Goal: Complete application form

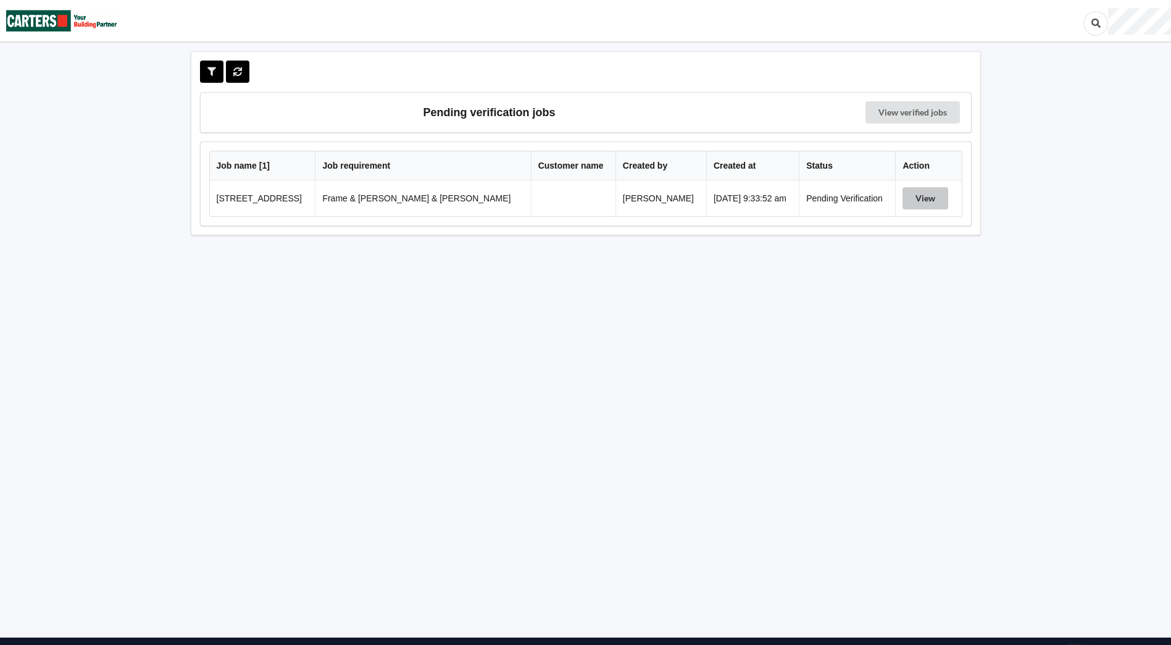
click at [914, 193] on button "View" at bounding box center [926, 198] width 46 height 22
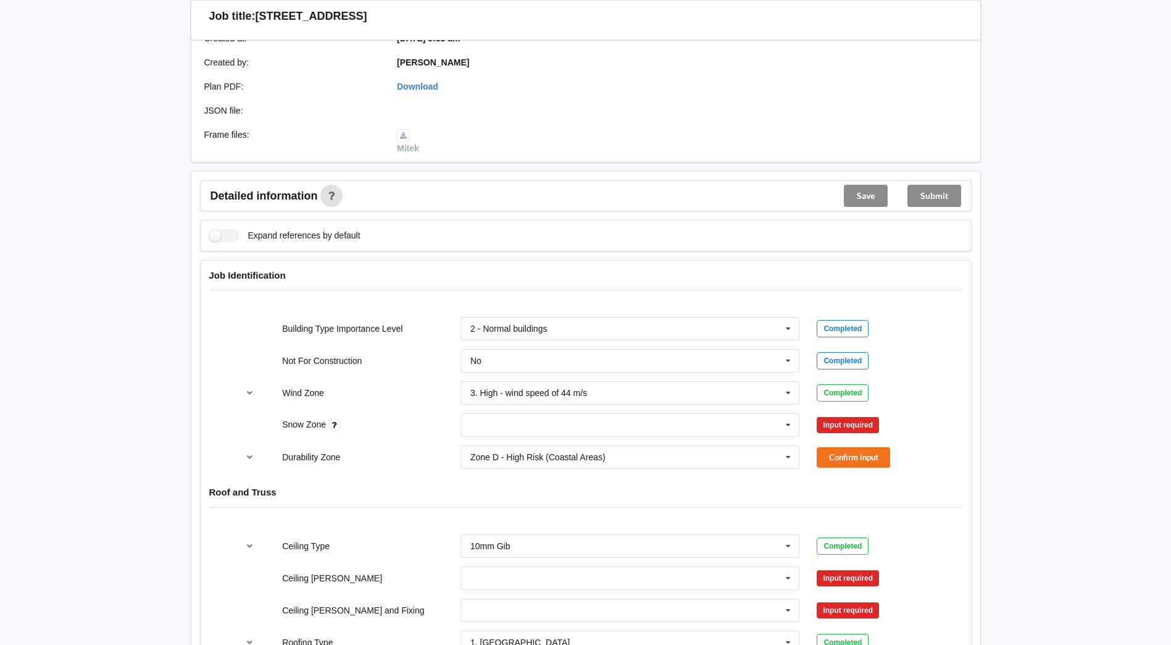
scroll to position [309, 0]
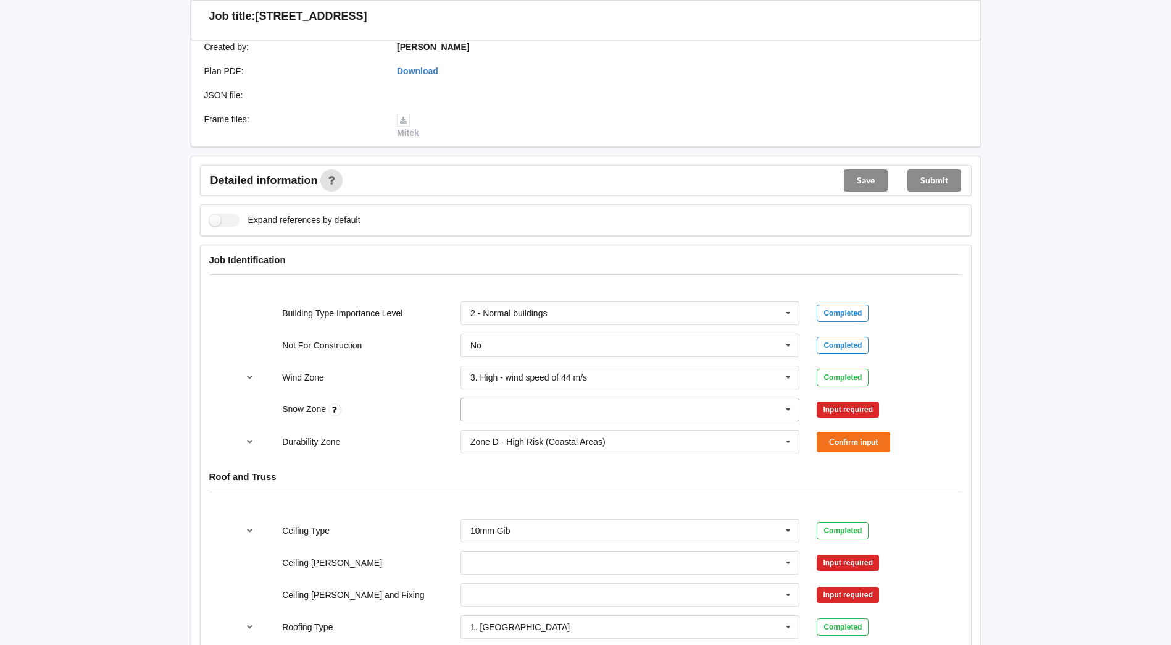
click at [798, 398] on input "text" at bounding box center [631, 409] width 338 height 22
click at [792, 398] on icon at bounding box center [788, 409] width 19 height 23
click at [786, 398] on icon at bounding box center [788, 409] width 19 height 23
click at [548, 420] on div "N0" at bounding box center [630, 431] width 338 height 23
click at [846, 399] on button "Confirm input" at bounding box center [853, 409] width 73 height 20
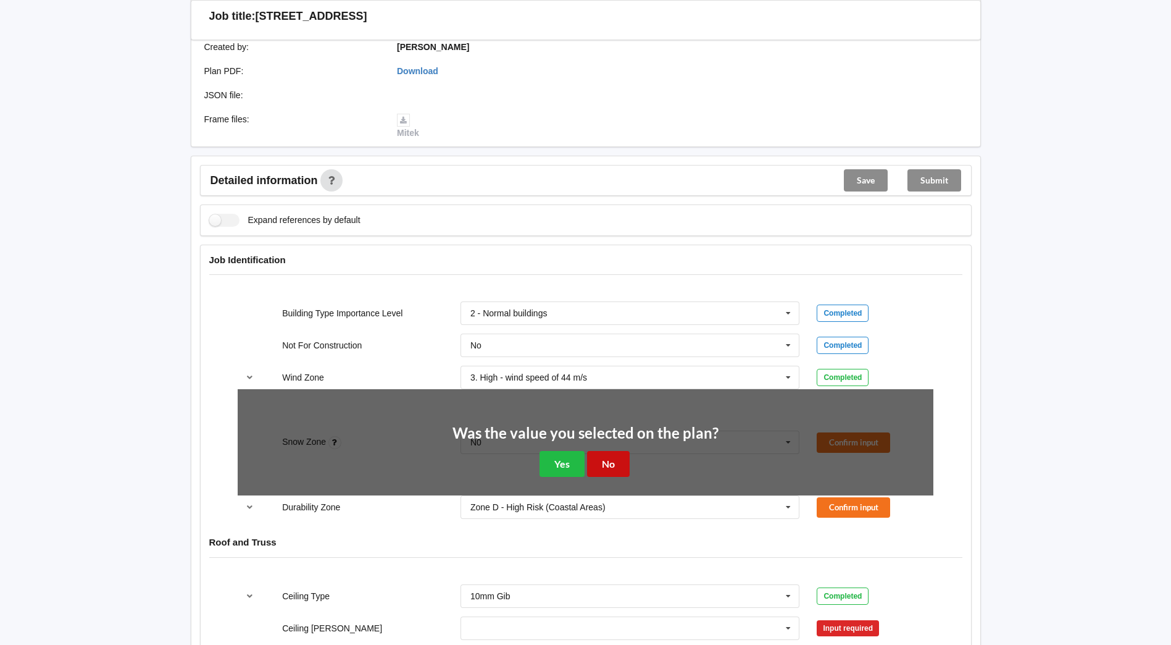
click at [609, 453] on button "No" at bounding box center [608, 463] width 43 height 25
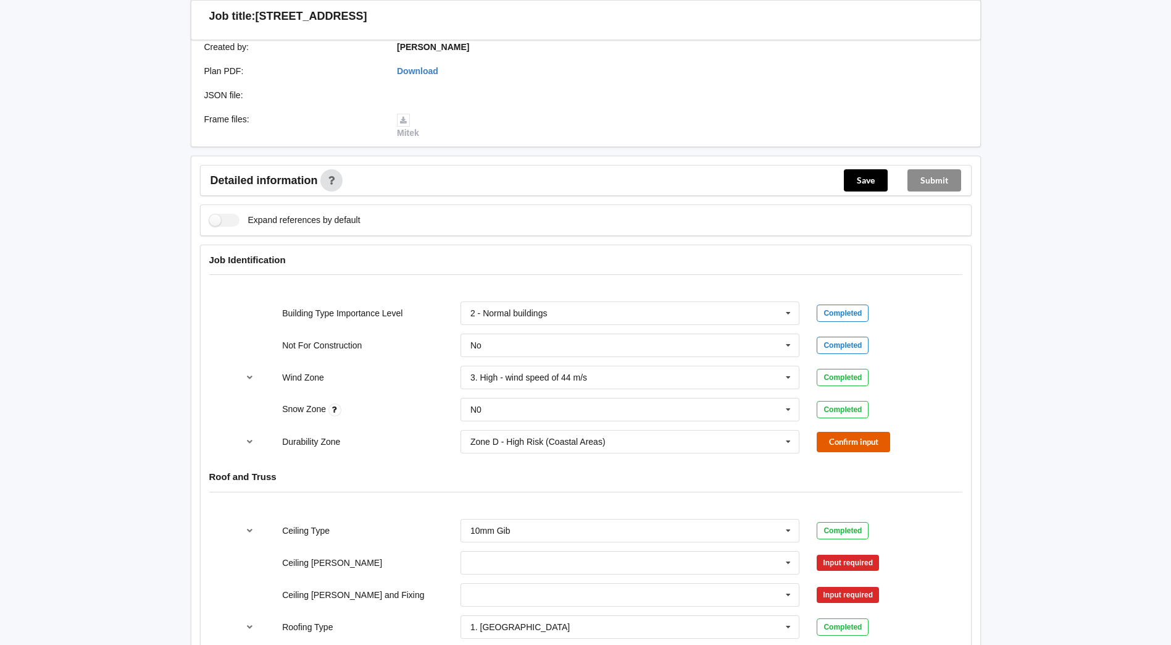
drag, startPoint x: 871, startPoint y: 429, endPoint x: 807, endPoint y: 432, distance: 64.3
click at [871, 432] on button "Confirm input" at bounding box center [853, 442] width 73 height 20
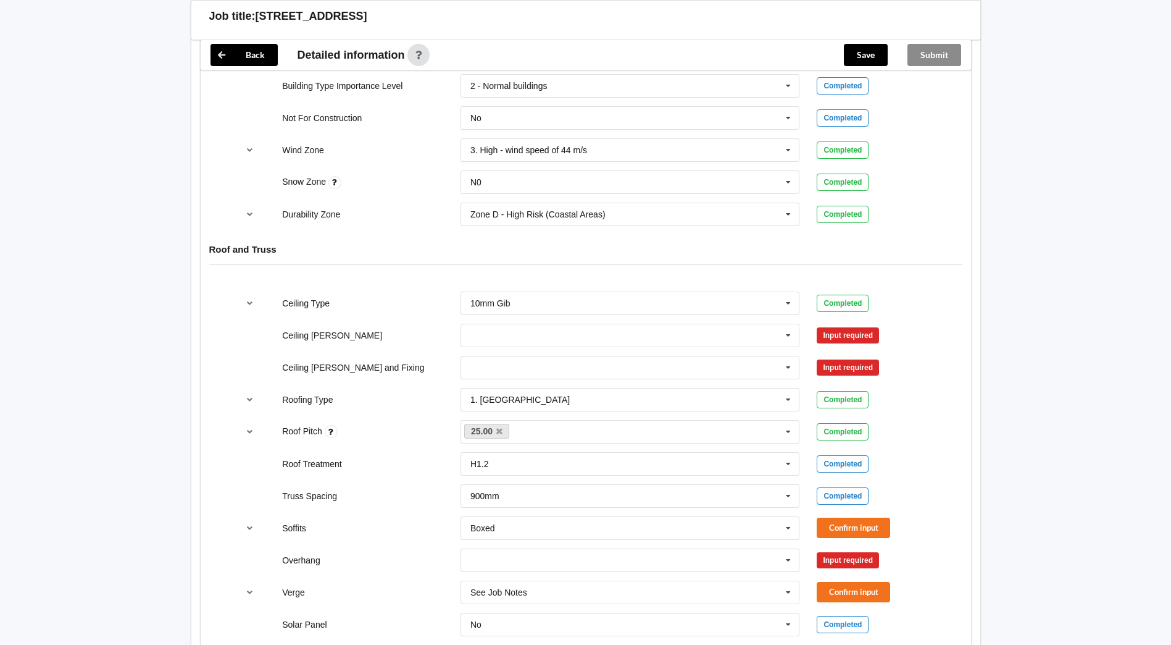
scroll to position [556, 0]
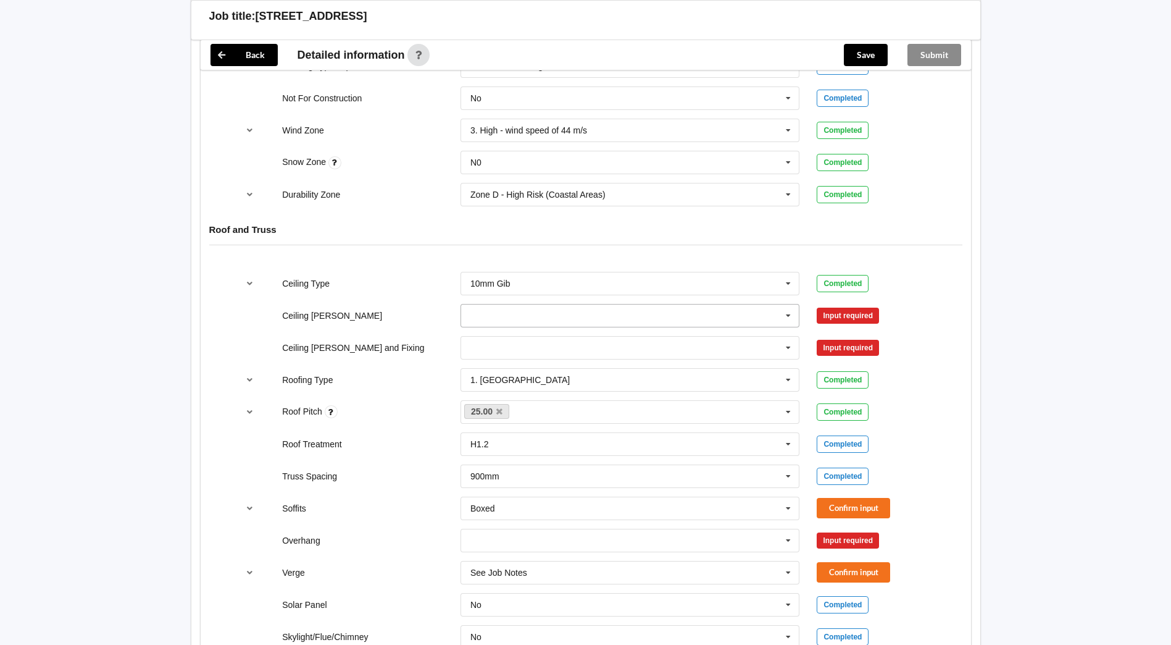
click at [488, 304] on input "text" at bounding box center [631, 315] width 338 height 22
click at [493, 305] on input "text" at bounding box center [631, 315] width 338 height 22
click at [495, 333] on span "400mm" at bounding box center [485, 338] width 29 height 10
click at [473, 340] on input "text" at bounding box center [631, 348] width 338 height 22
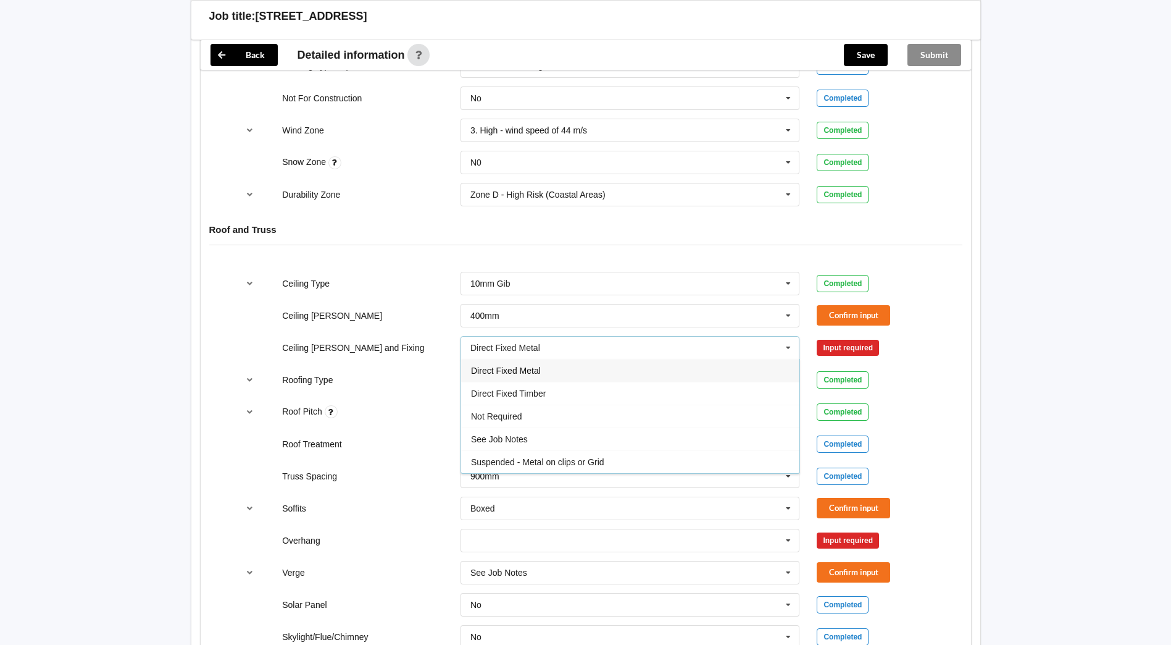
click at [482, 366] on span "Direct Fixed Metal" at bounding box center [506, 371] width 70 height 10
click at [493, 343] on div "Direct Fixed Metal" at bounding box center [505, 347] width 70 height 9
click at [493, 339] on input "text" at bounding box center [631, 348] width 338 height 22
click at [420, 341] on div "Ceiling [PERSON_NAME] and Fixing" at bounding box center [363, 347] width 178 height 12
click at [542, 306] on input "text" at bounding box center [631, 315] width 338 height 22
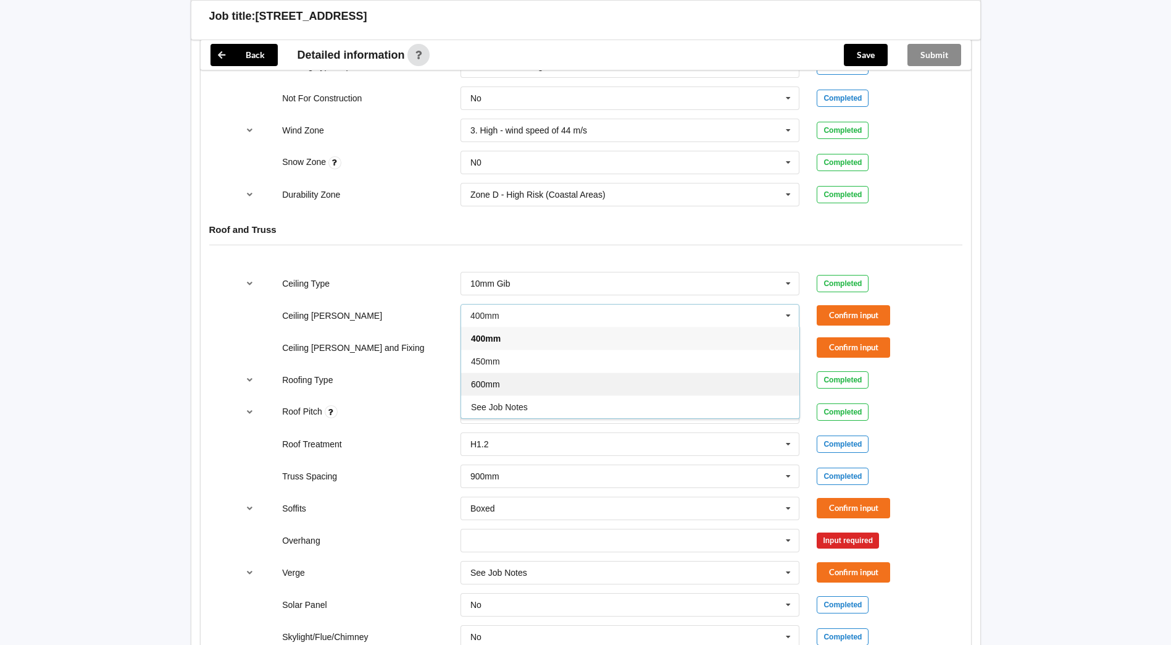
click at [492, 378] on div "600mm" at bounding box center [630, 383] width 338 height 23
click at [537, 304] on input "text" at bounding box center [631, 315] width 338 height 22
click at [497, 333] on span "400mm" at bounding box center [485, 338] width 29 height 10
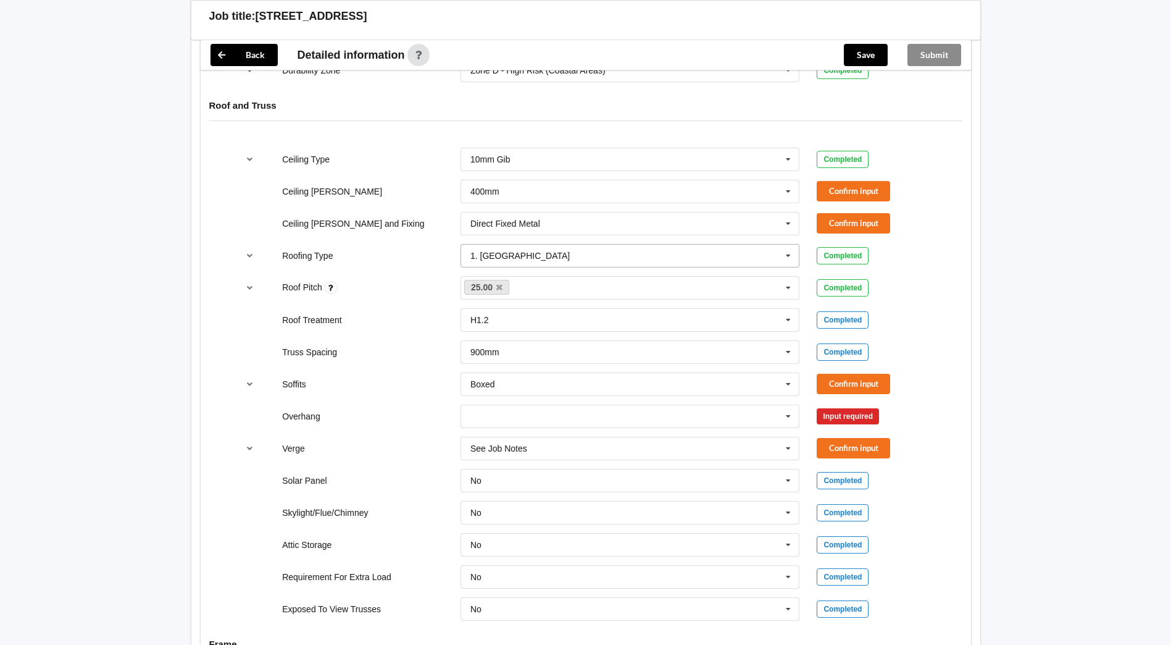
scroll to position [617, 0]
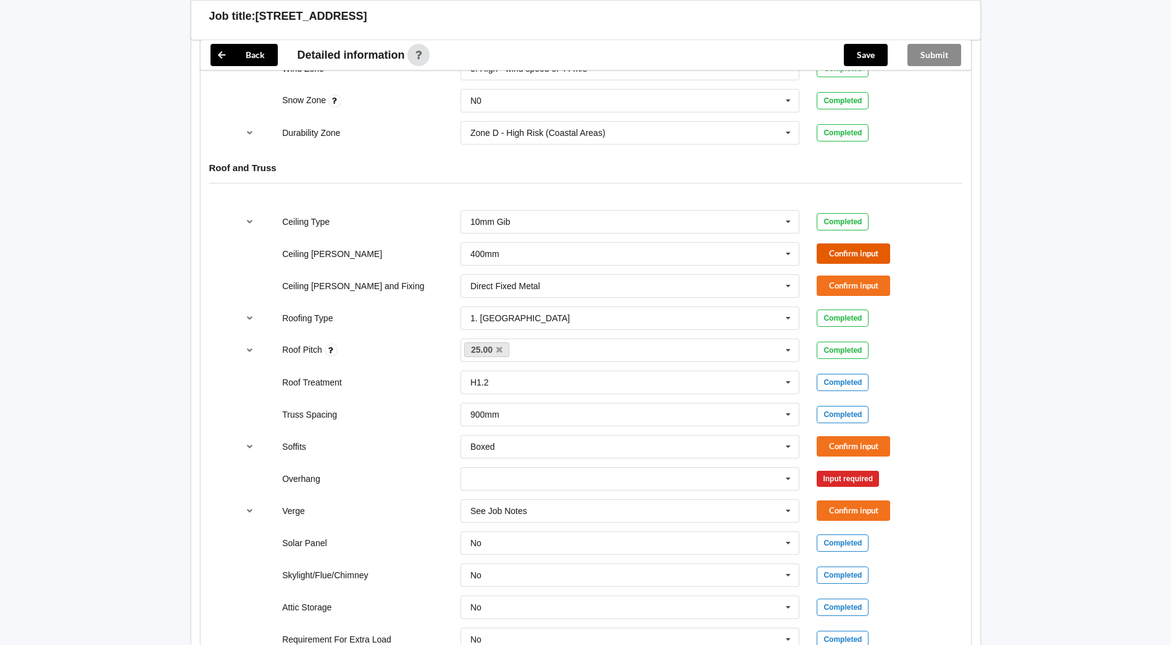
click at [873, 243] on button "Confirm input" at bounding box center [853, 253] width 73 height 20
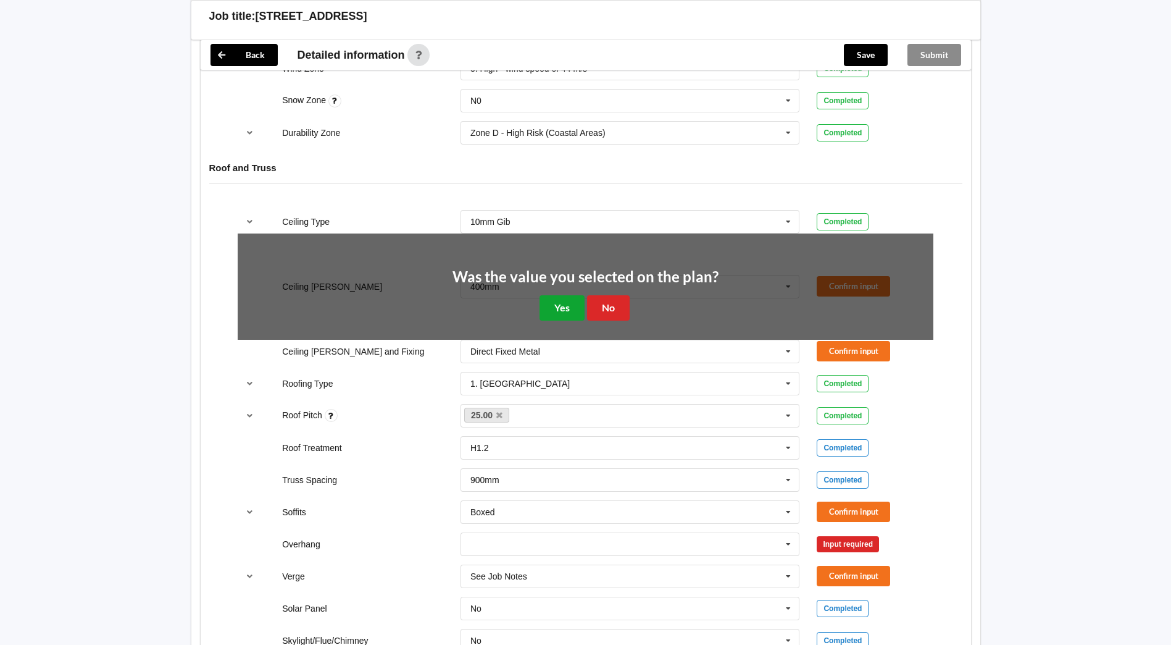
click at [553, 297] on button "Yes" at bounding box center [562, 307] width 45 height 25
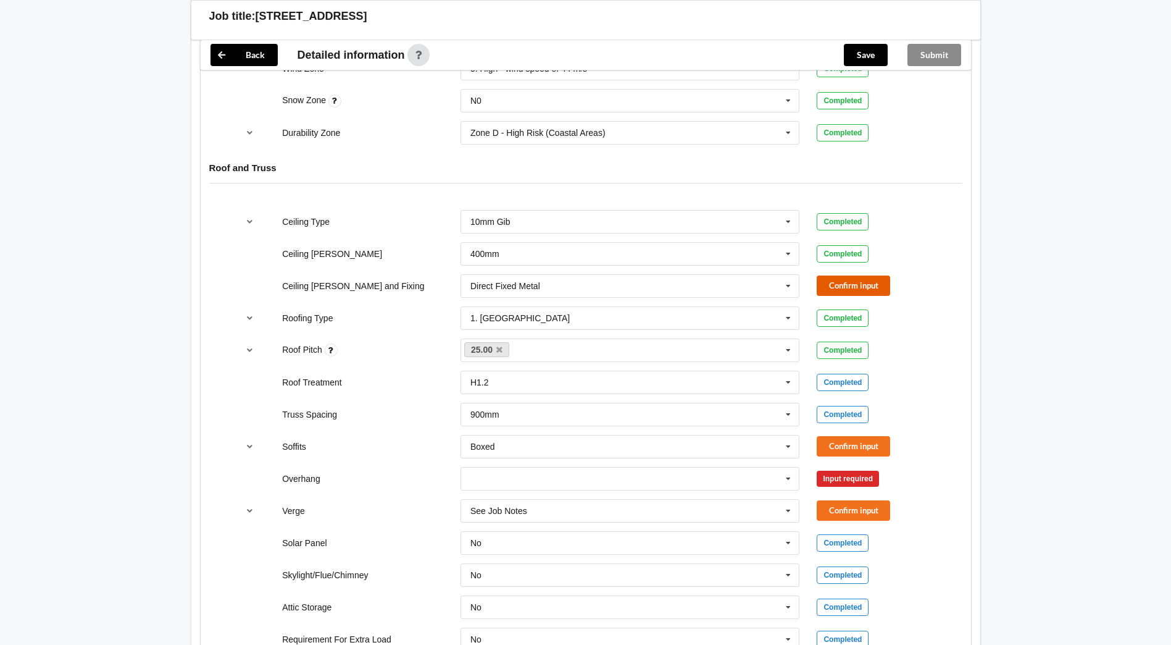
click at [866, 275] on button "Confirm input" at bounding box center [853, 285] width 73 height 20
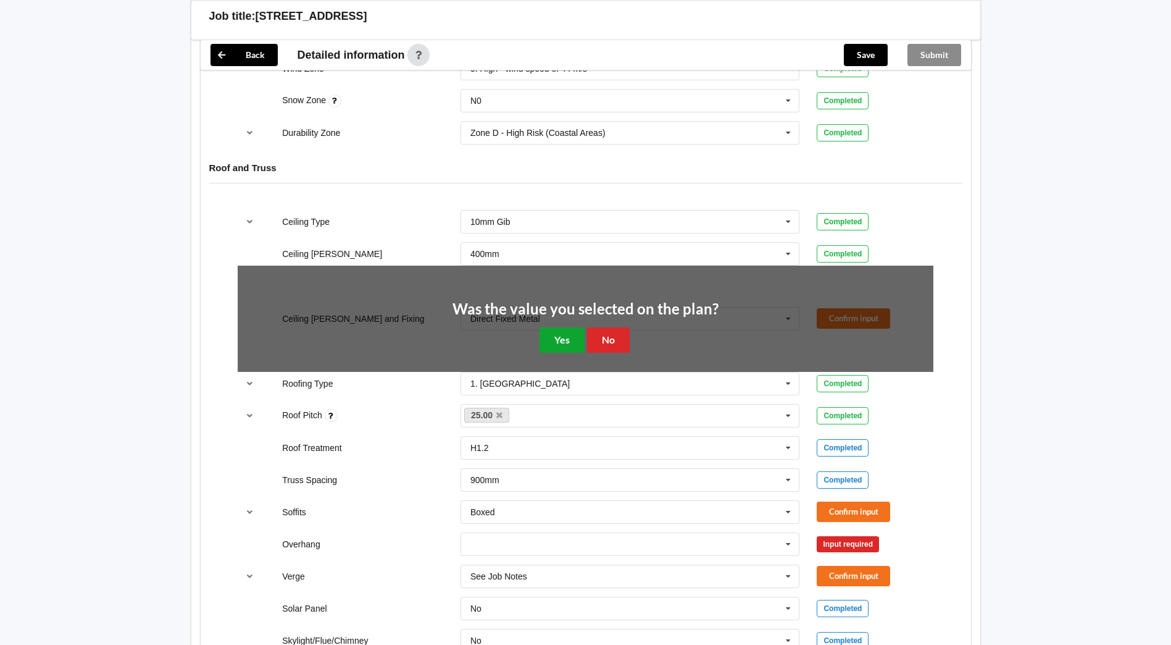
click at [560, 327] on button "Yes" at bounding box center [562, 339] width 45 height 25
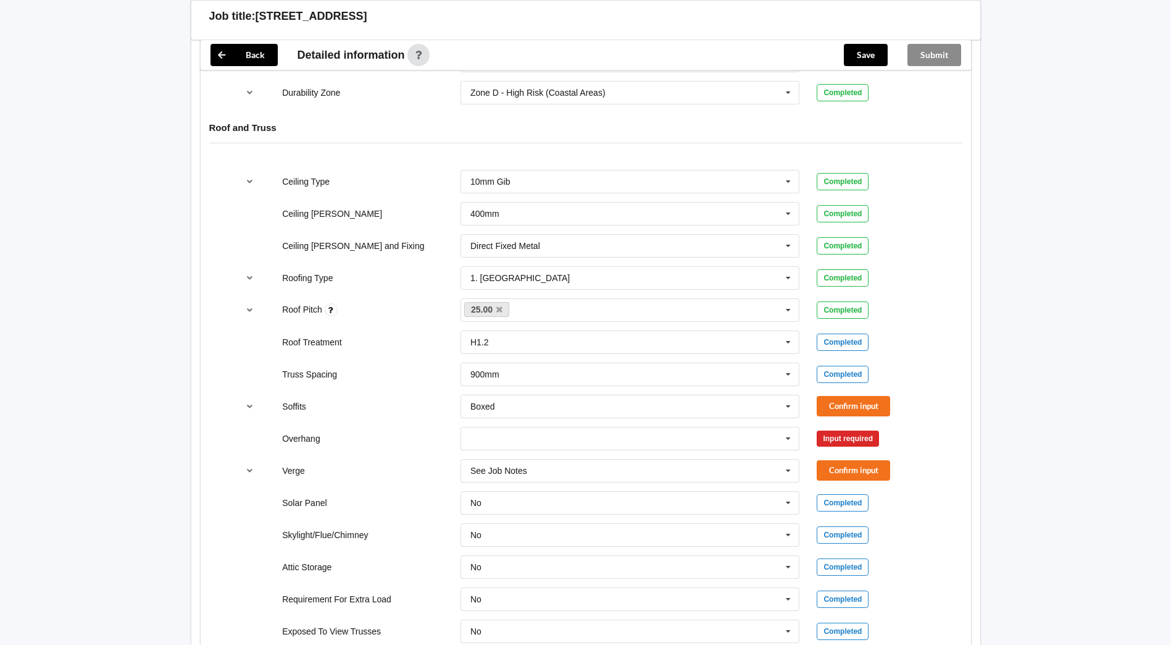
scroll to position [679, 0]
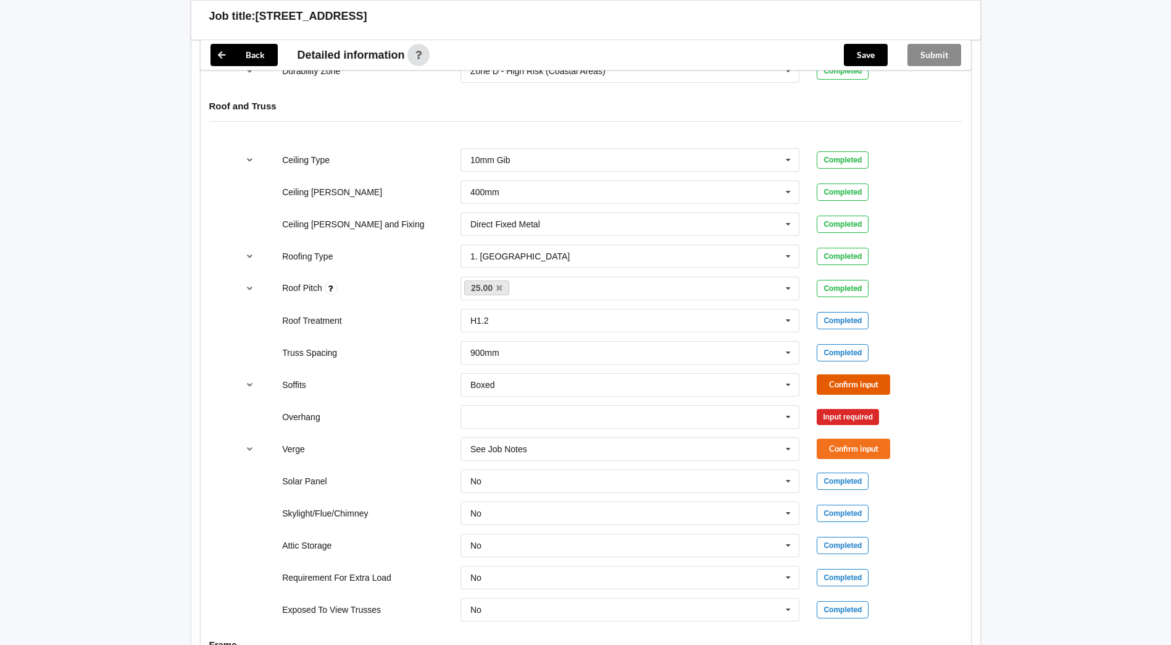
click at [861, 374] on button "Confirm input" at bounding box center [853, 384] width 73 height 20
click at [787, 408] on icon at bounding box center [788, 417] width 19 height 23
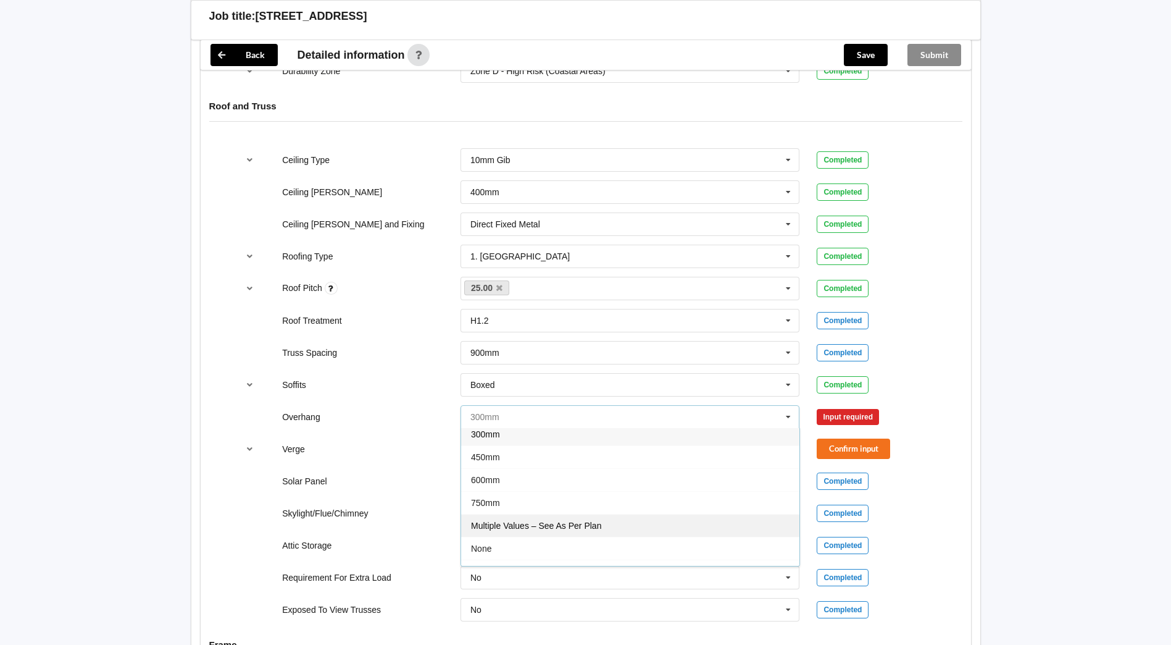
scroll to position [22, 0]
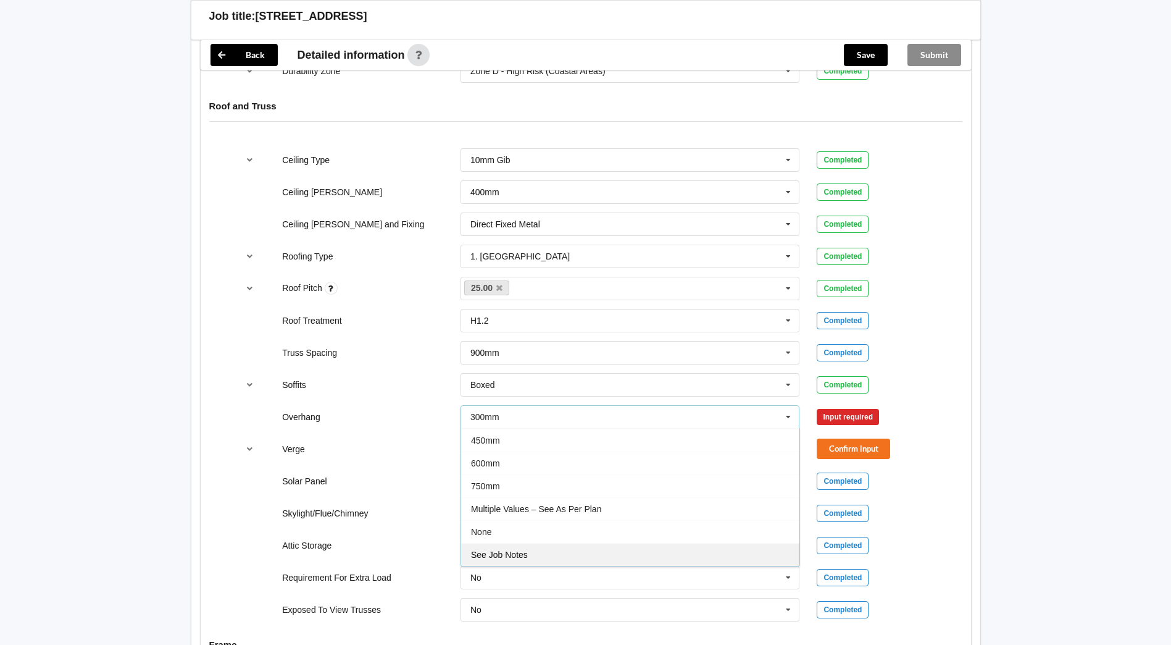
click at [526, 550] on span "See Job Notes" at bounding box center [499, 555] width 57 height 10
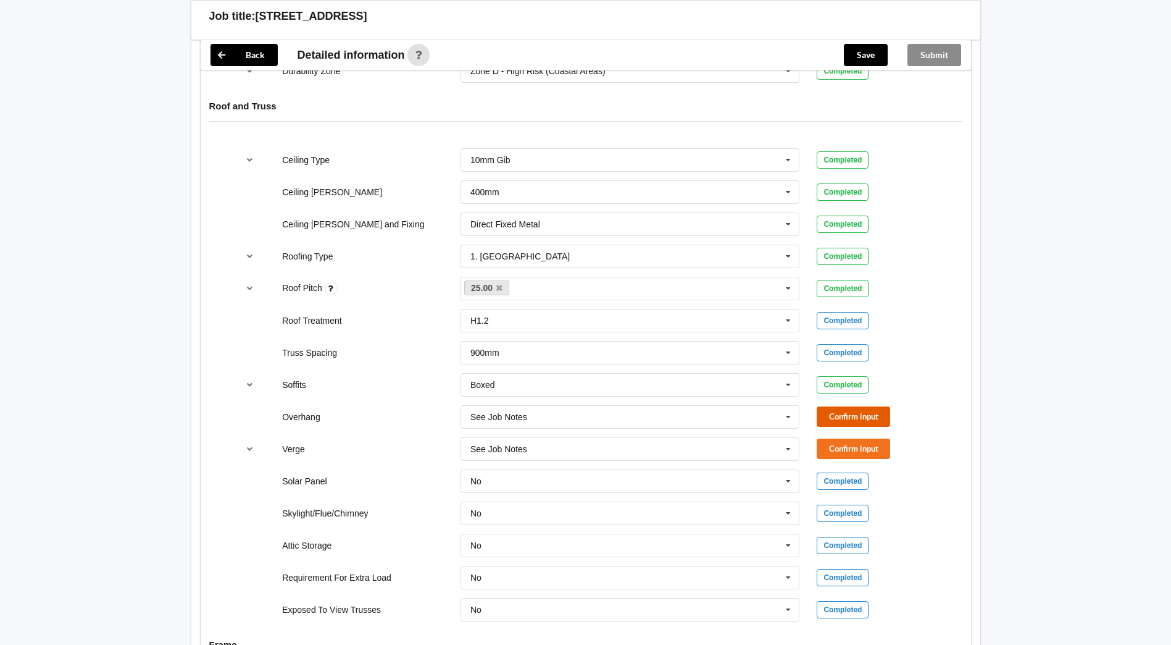
click at [860, 413] on button "Confirm input" at bounding box center [853, 416] width 73 height 20
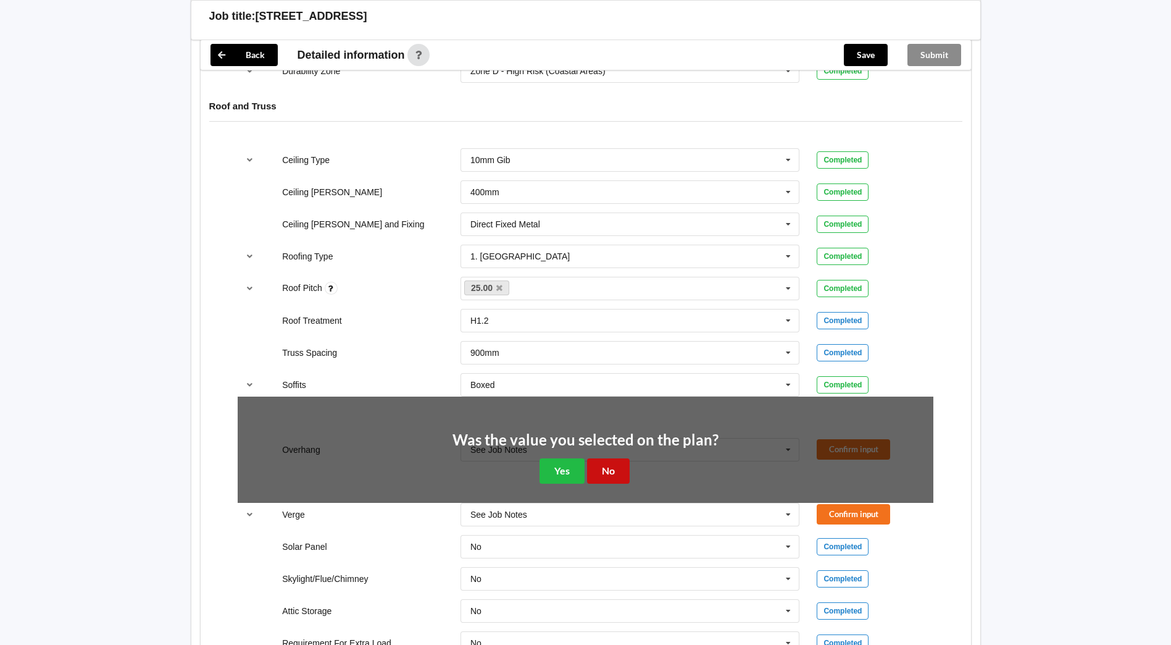
click at [587, 458] on button "No" at bounding box center [608, 470] width 43 height 25
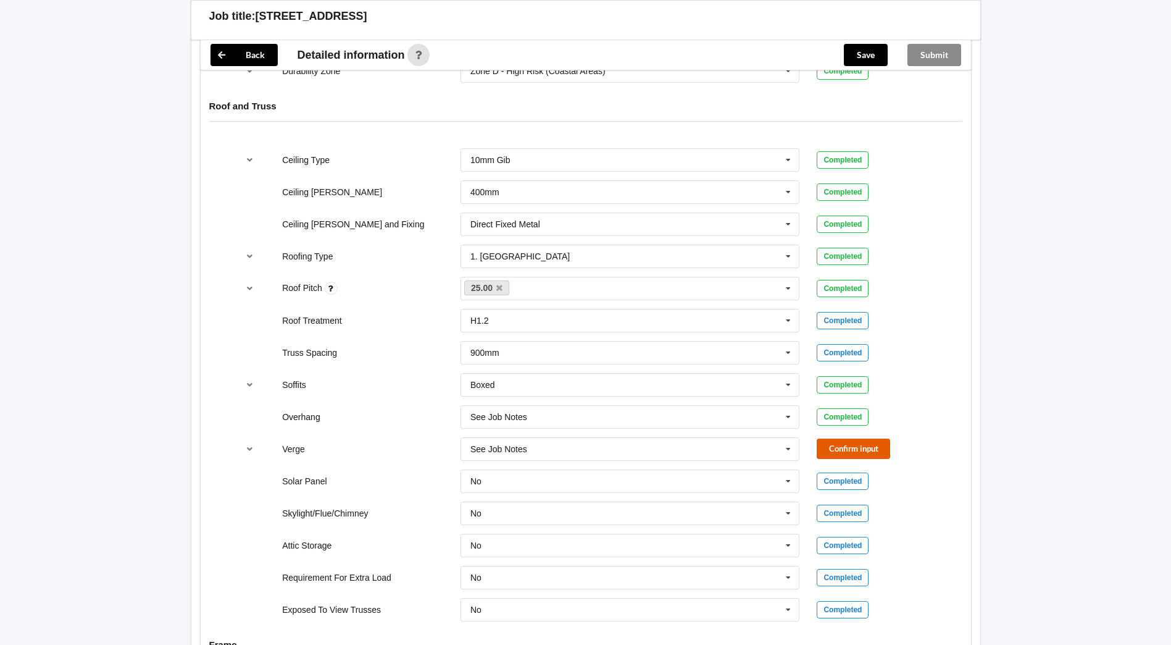
click at [850, 438] on button "Confirm input" at bounding box center [853, 448] width 73 height 20
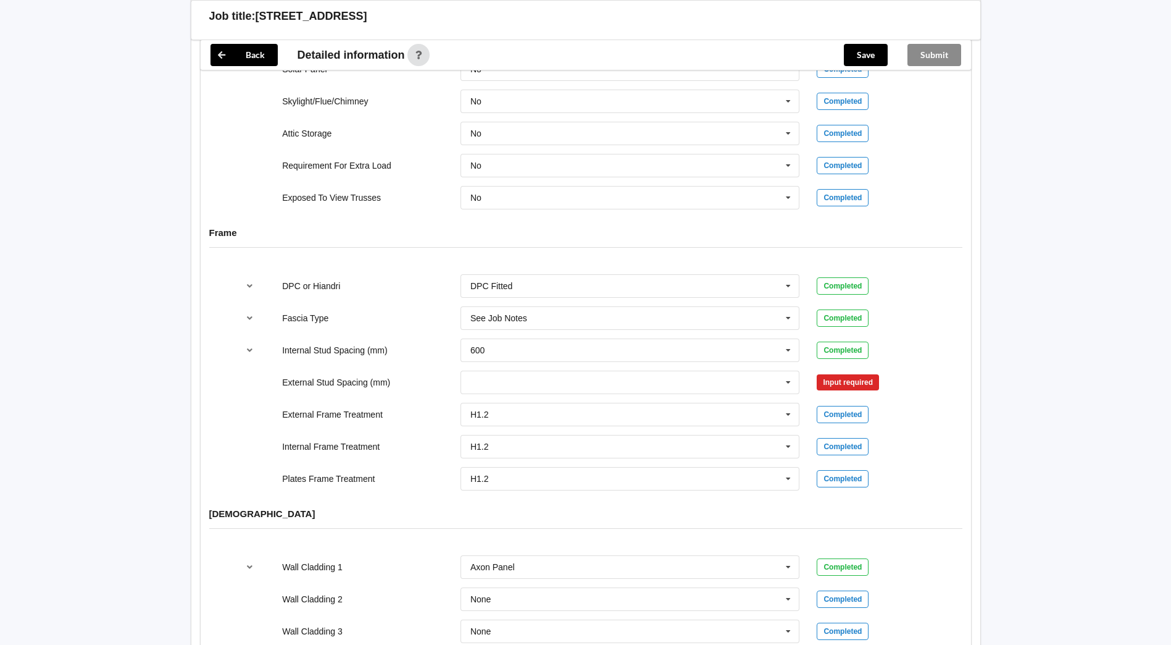
scroll to position [1111, 0]
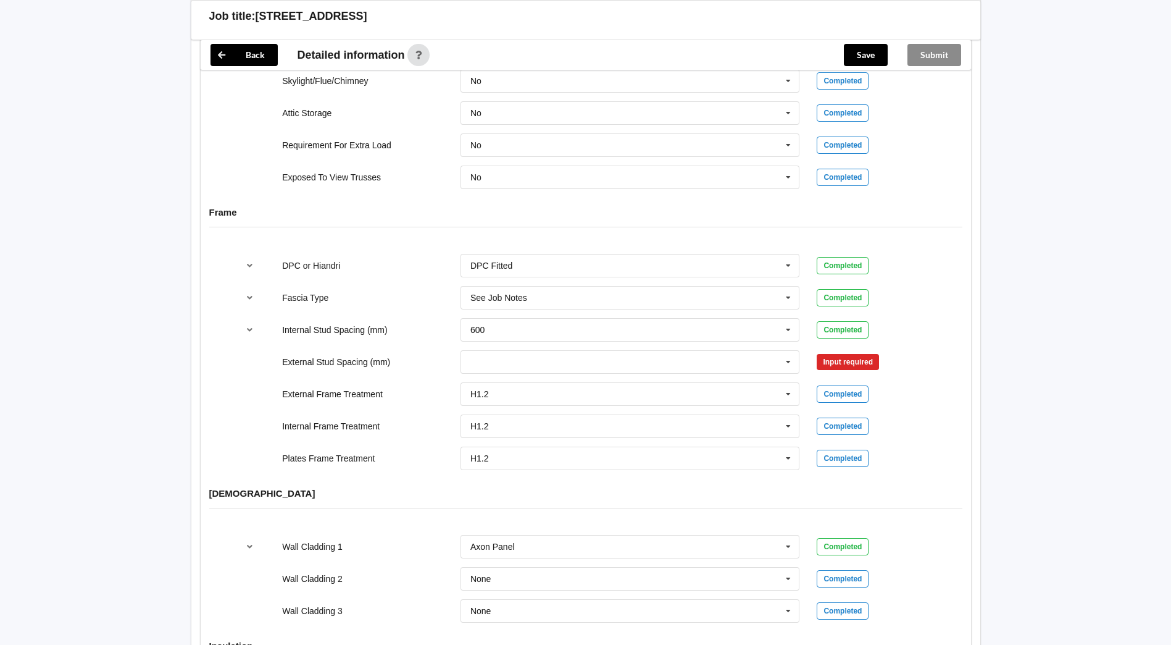
click at [874, 354] on div "Input required" at bounding box center [848, 362] width 62 height 16
click at [860, 354] on div "Input required" at bounding box center [848, 362] width 62 height 16
click at [833, 354] on div "Input required" at bounding box center [848, 362] width 62 height 16
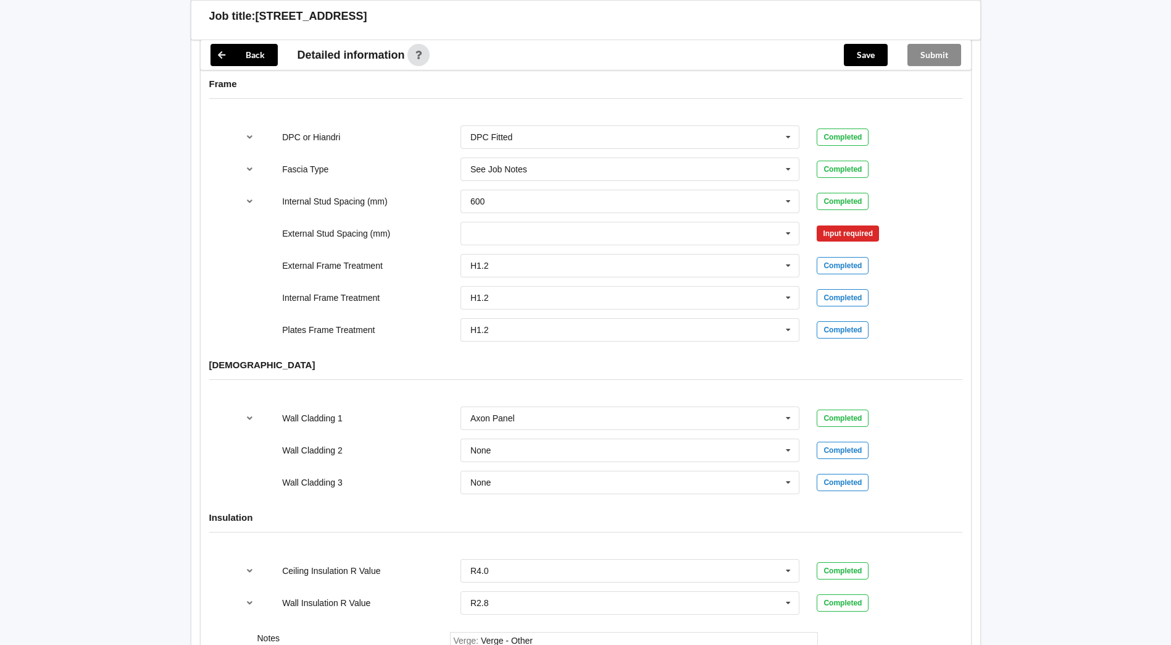
scroll to position [1057, 0]
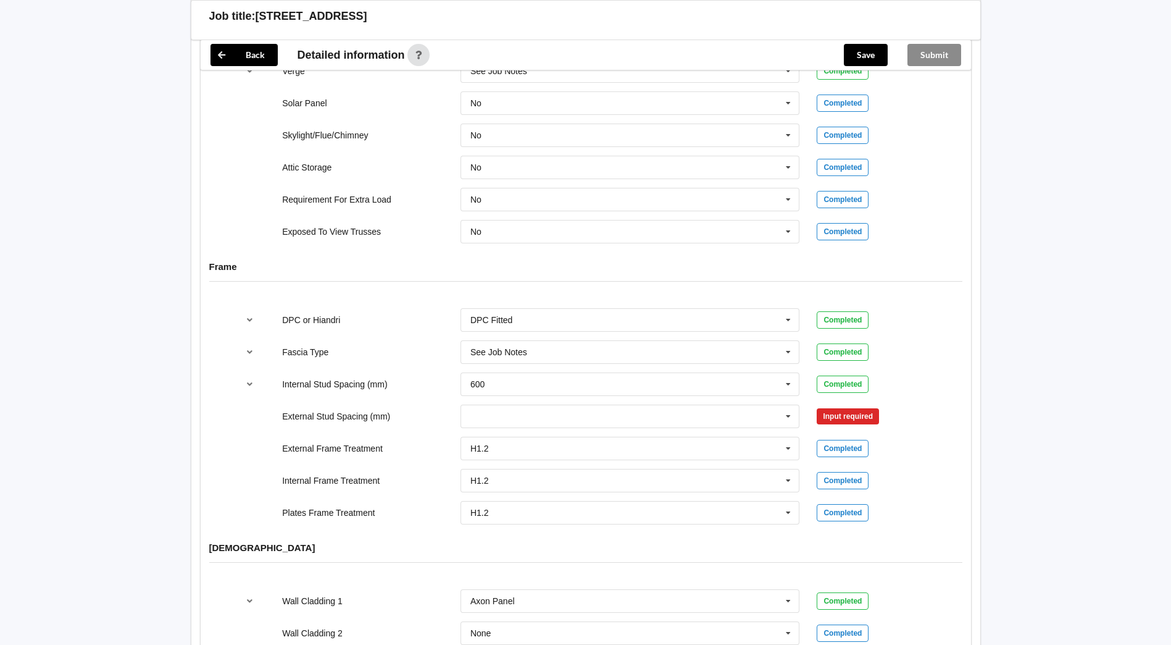
click at [855, 408] on div "Input required" at bounding box center [848, 416] width 62 height 16
click at [814, 408] on div "Input required" at bounding box center [875, 416] width 134 height 16
click at [788, 408] on icon at bounding box center [788, 416] width 19 height 23
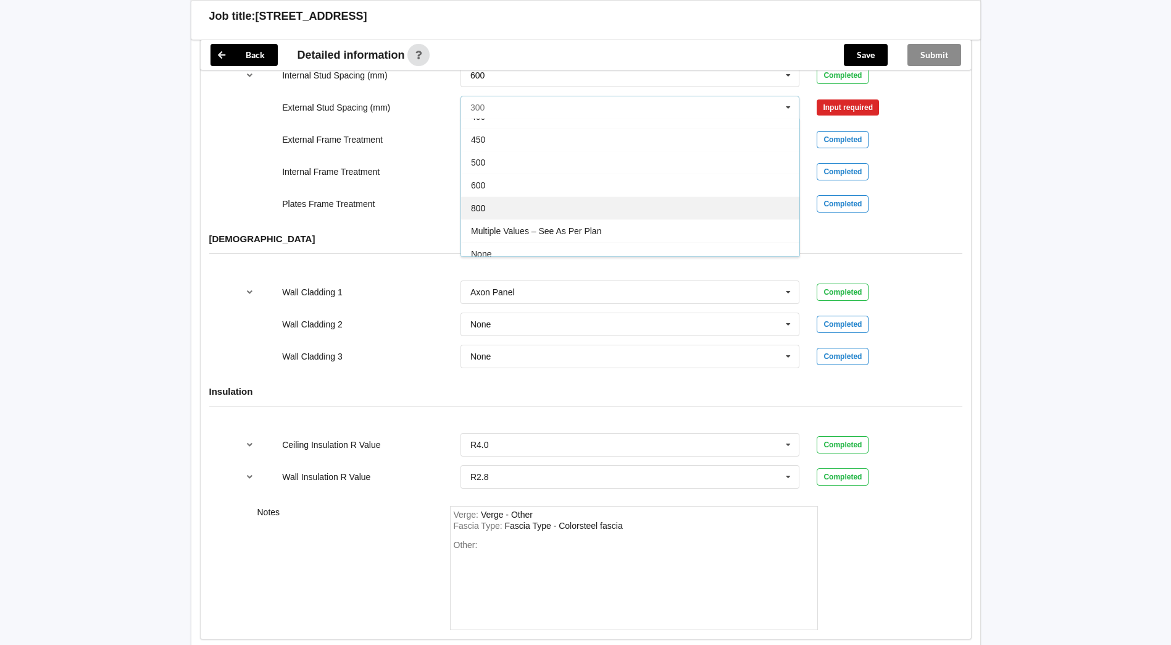
scroll to position [68, 0]
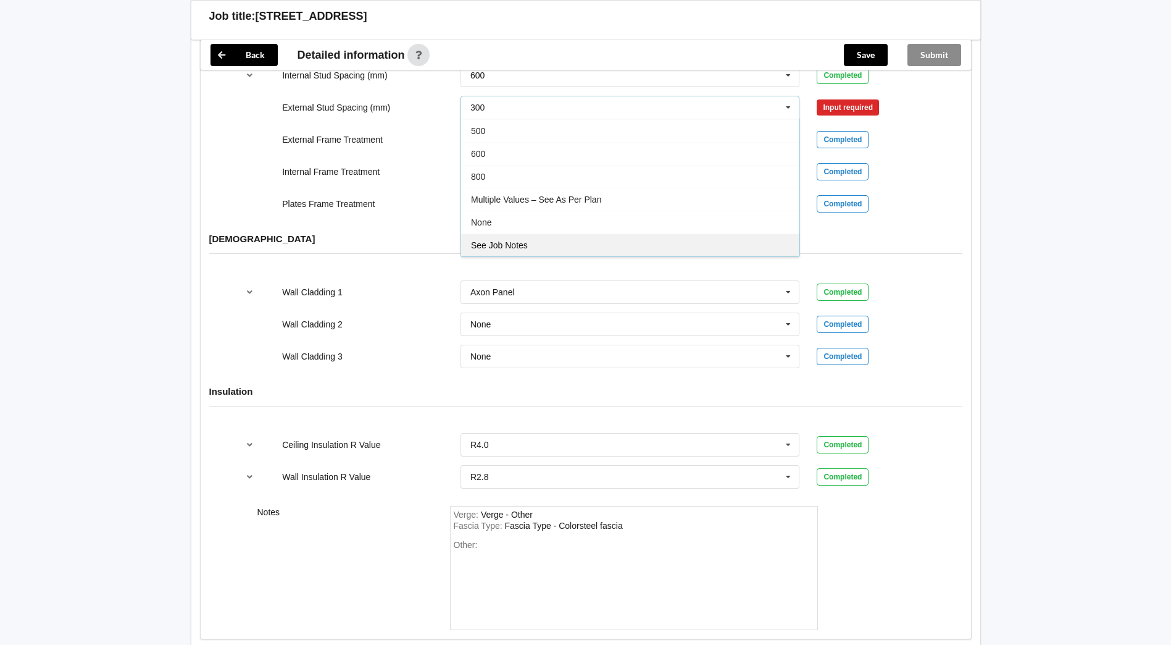
click at [561, 233] on div "See Job Notes" at bounding box center [630, 244] width 338 height 23
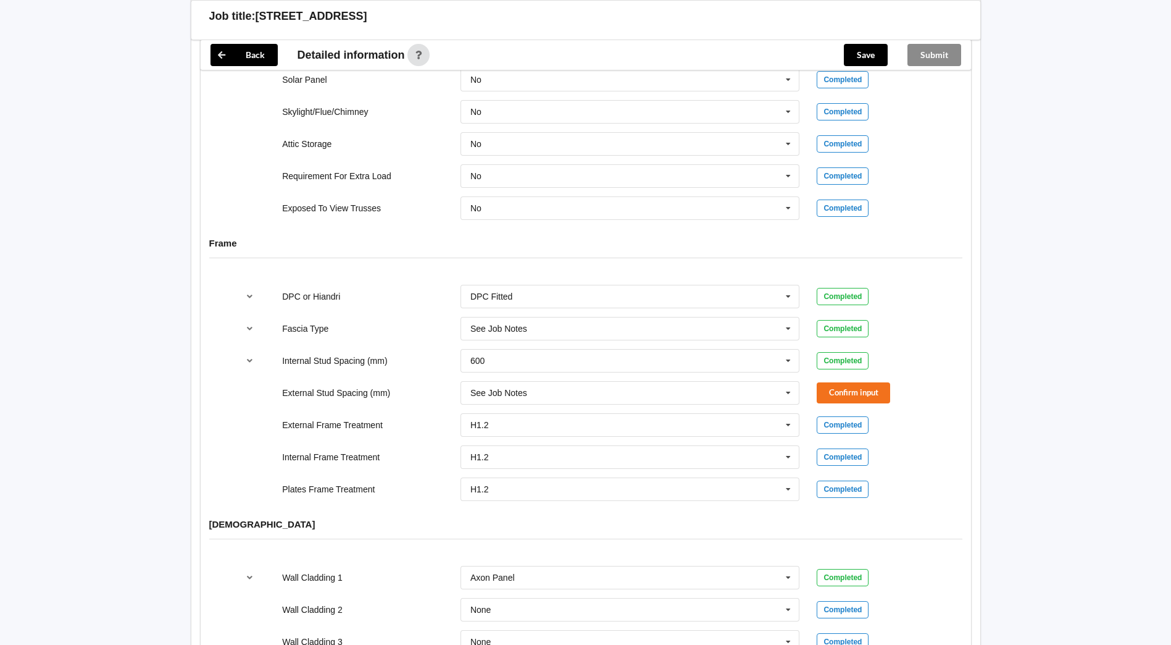
scroll to position [1119, 0]
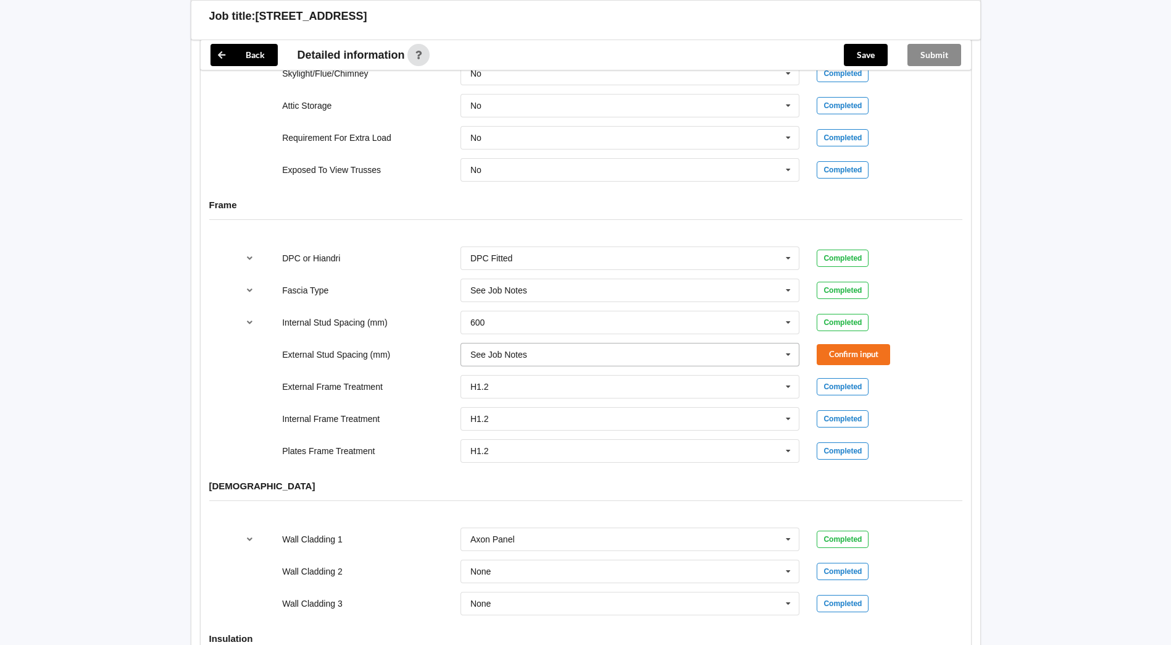
click at [480, 350] on div "See Job Notes" at bounding box center [498, 354] width 57 height 9
click at [500, 487] on span "See Job Notes" at bounding box center [500, 492] width 59 height 10
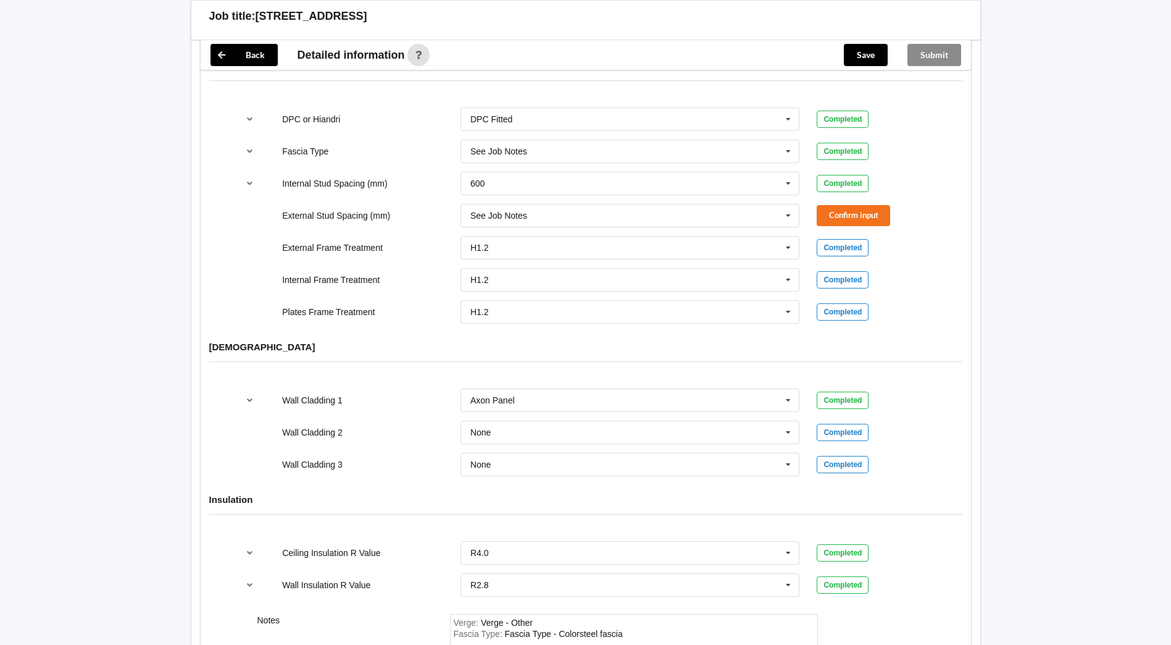
scroll to position [1242, 0]
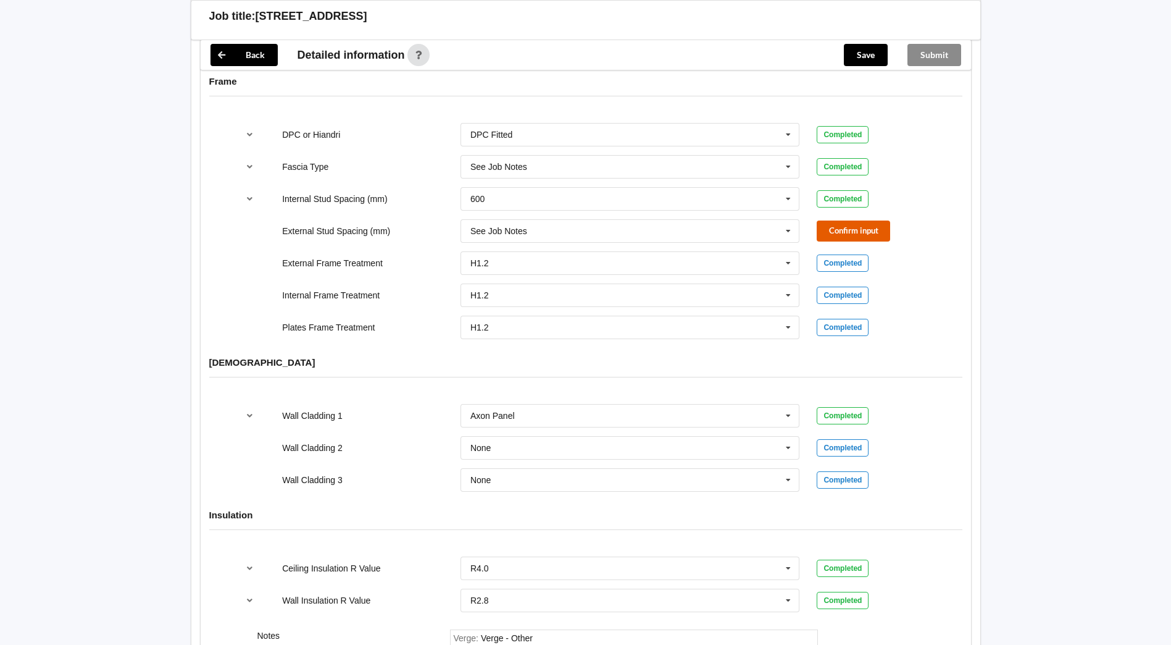
click at [862, 220] on button "Confirm input" at bounding box center [853, 230] width 73 height 20
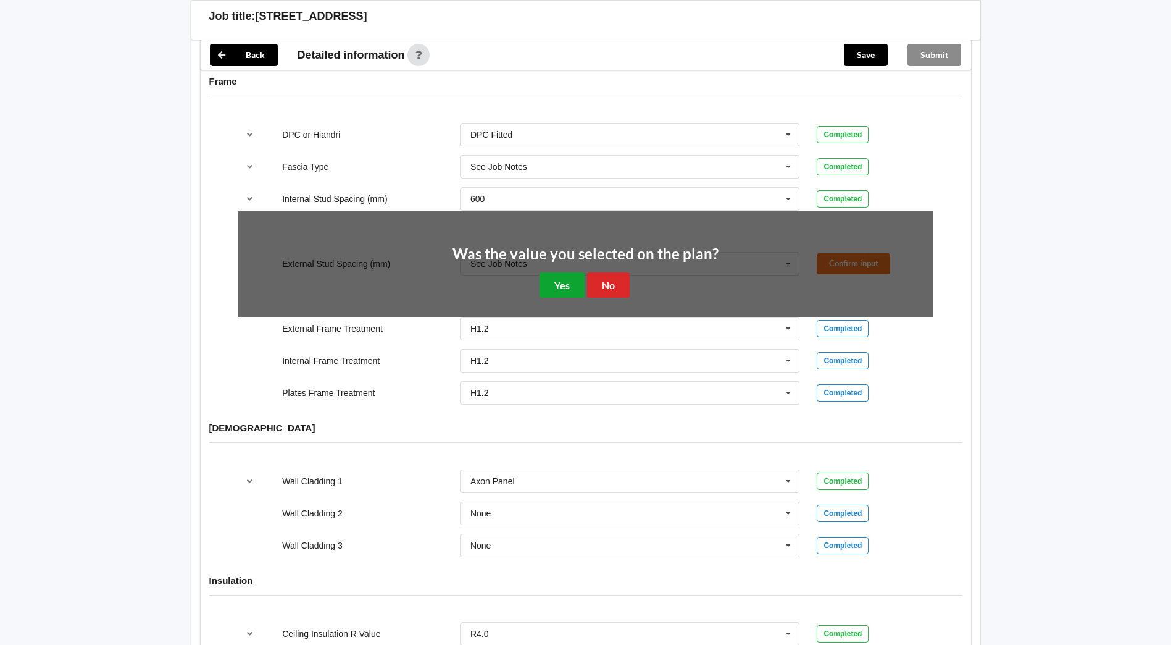
click at [556, 272] on button "Yes" at bounding box center [562, 284] width 45 height 25
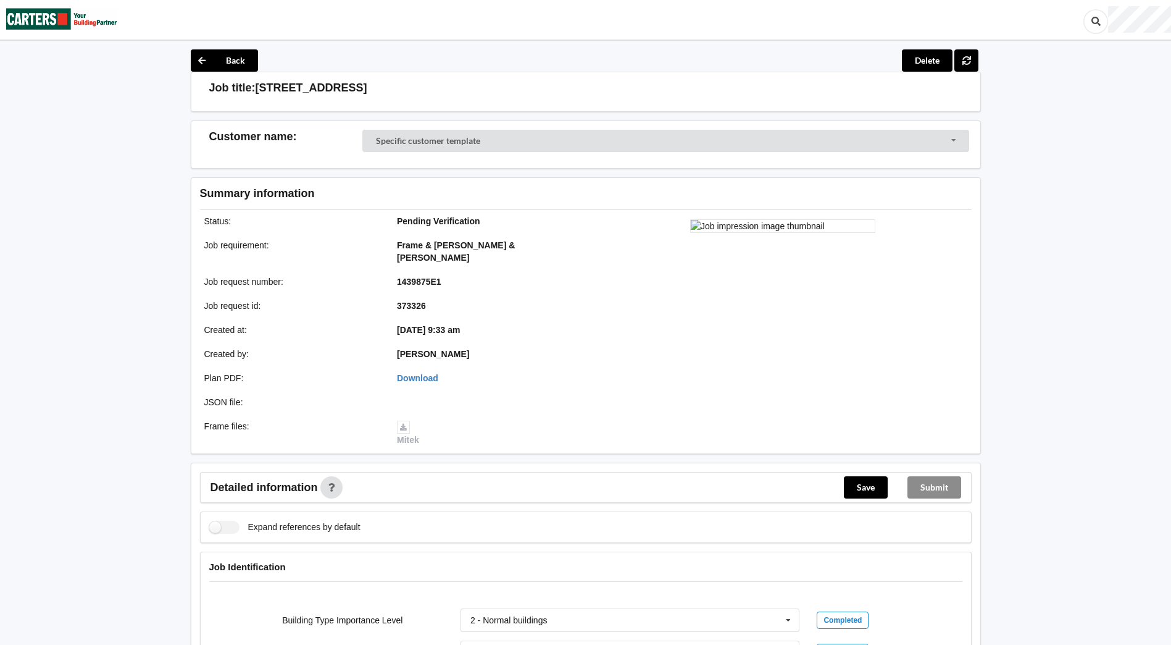
scroll to position [0, 0]
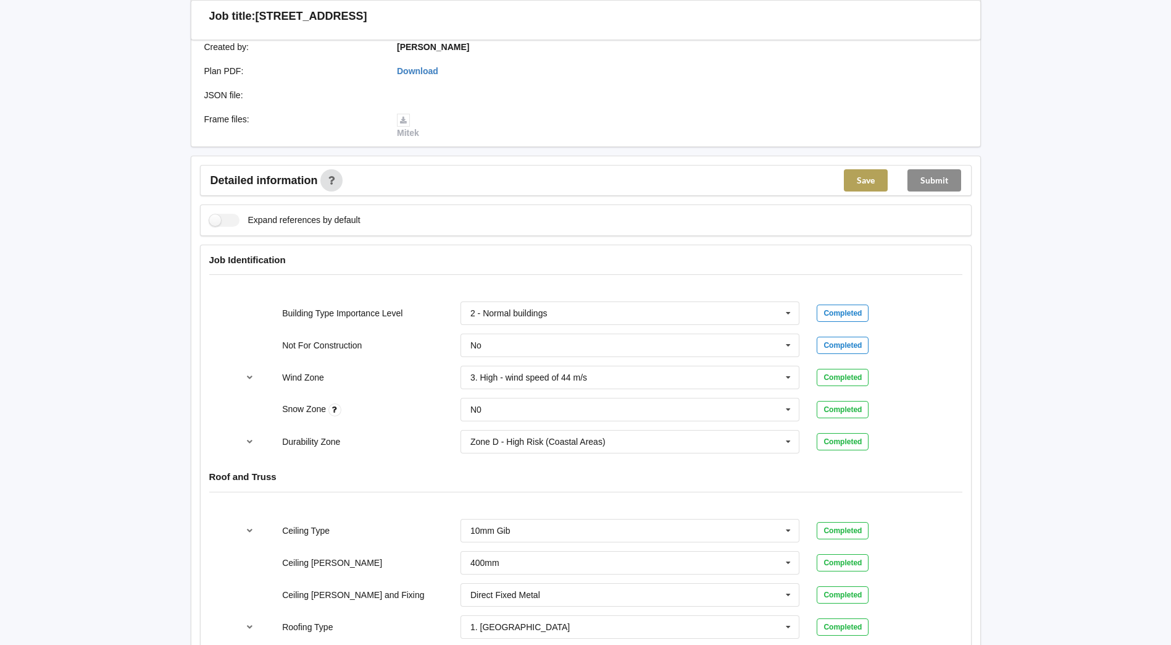
click at [874, 171] on button "Save" at bounding box center [866, 180] width 44 height 22
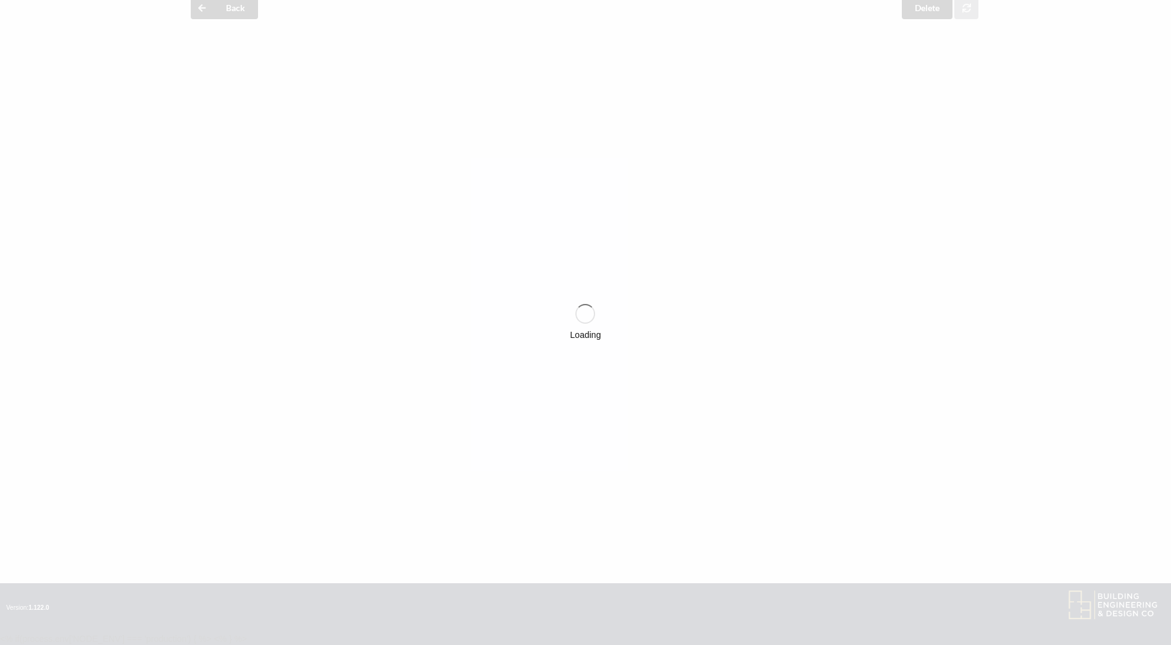
scroll to position [309, 0]
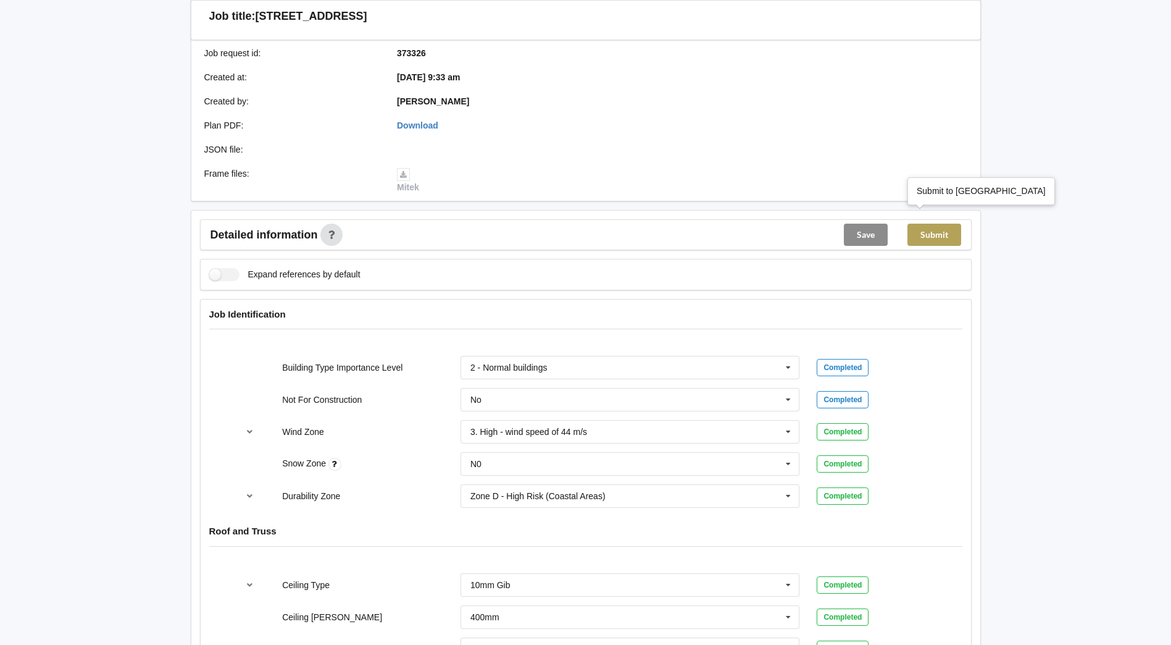
click at [942, 215] on body "Back Delete Job title: [STREET_ADDRESS] Summary information Status : Verified J…" at bounding box center [585, 124] width 1171 height 645
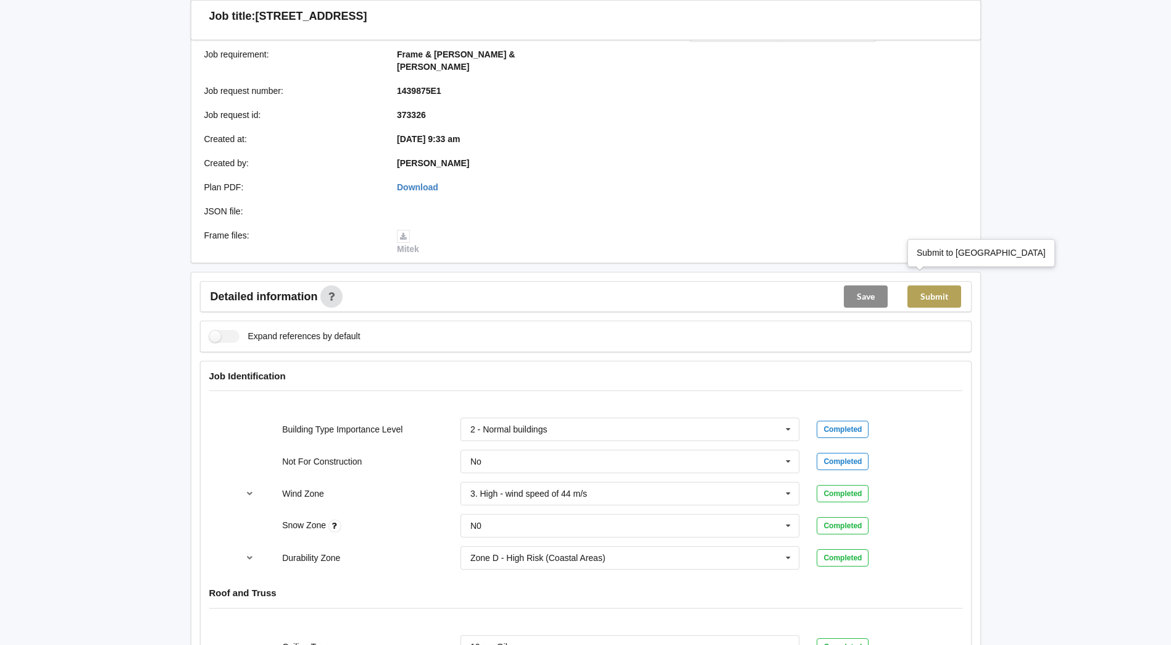
click at [938, 285] on button "Submit" at bounding box center [935, 296] width 54 height 22
click at [934, 286] on div "Submit" at bounding box center [934, 297] width 73 height 30
